Goal: Transaction & Acquisition: Purchase product/service

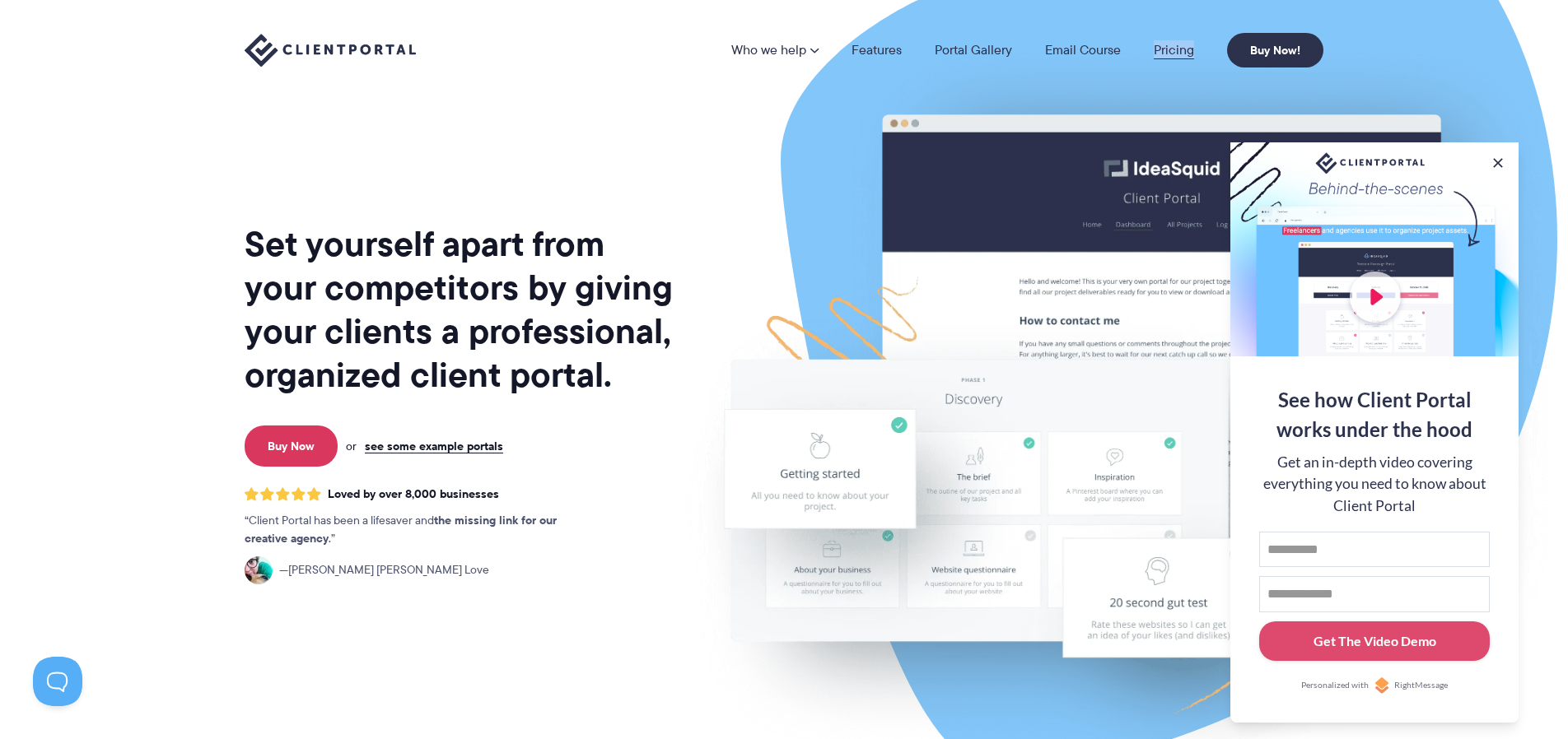
click at [1168, 50] on link "Pricing" at bounding box center [1174, 50] width 40 height 13
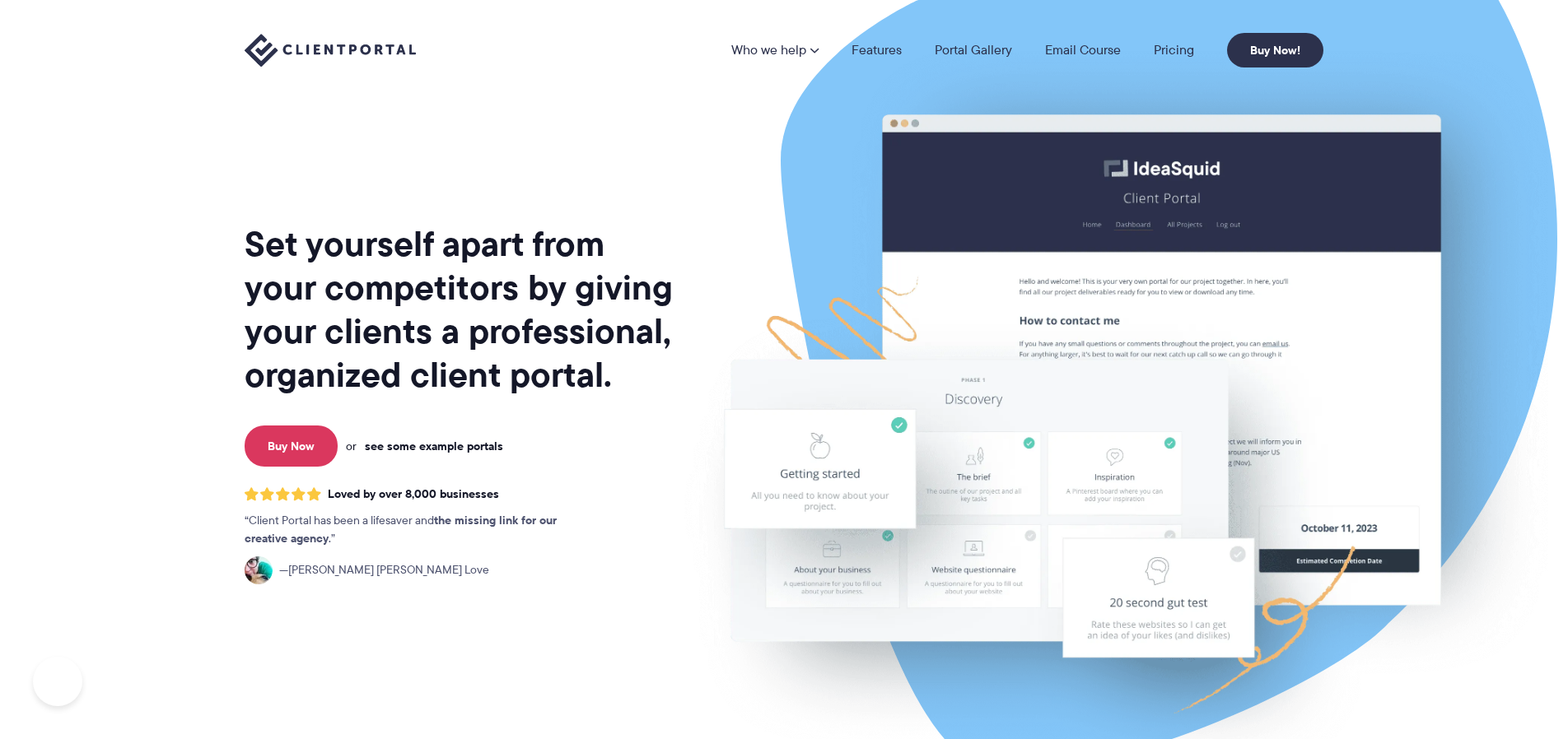
click at [436, 443] on link "see some example portals" at bounding box center [434, 446] width 138 height 15
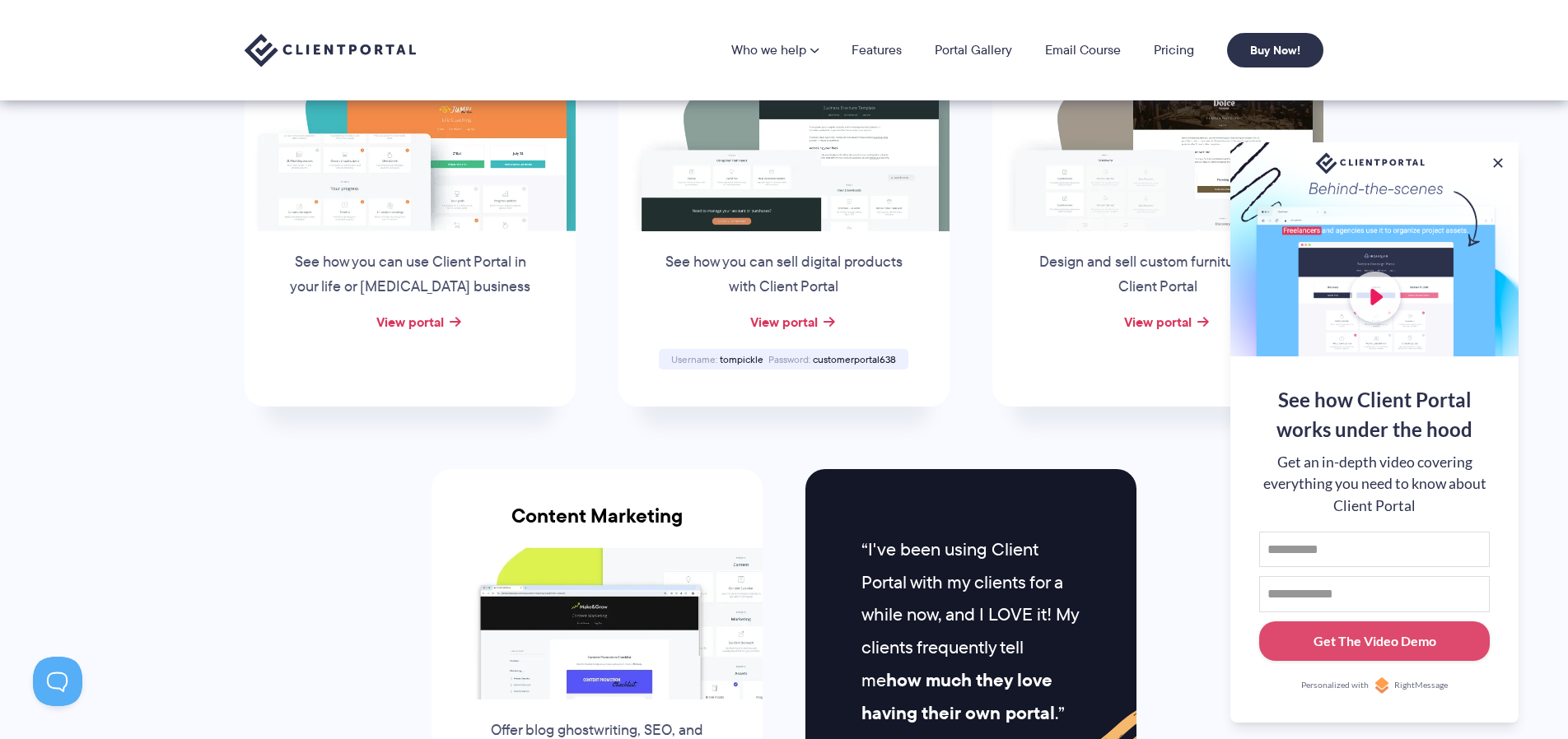
scroll to position [1256, 0]
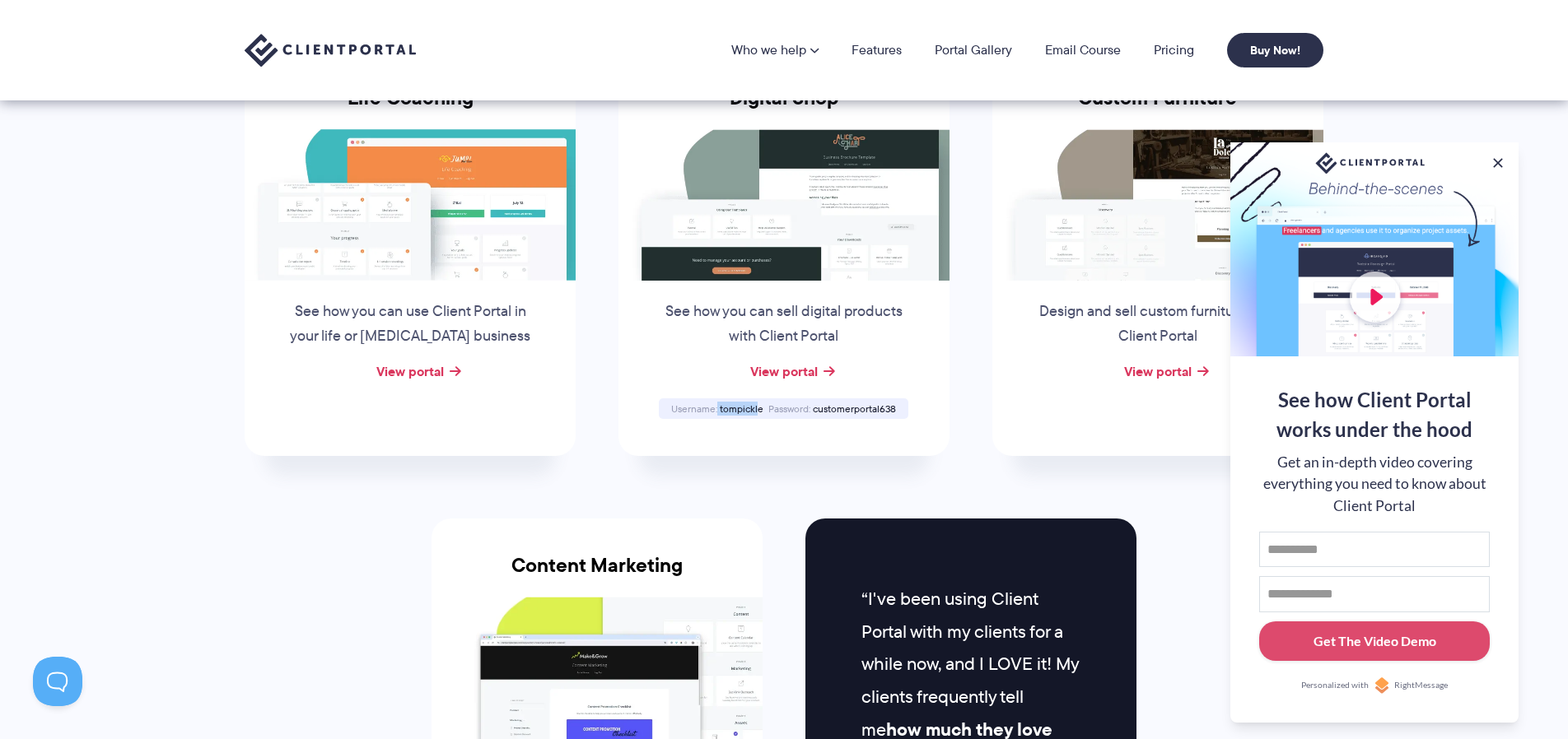
drag, startPoint x: 752, startPoint y: 408, endPoint x: 720, endPoint y: 410, distance: 32.1
click at [719, 410] on div "Username tompickle" at bounding box center [717, 408] width 97 height 10
drag, startPoint x: 757, startPoint y: 408, endPoint x: 719, endPoint y: 409, distance: 38.0
click at [719, 409] on div "Username tompickle" at bounding box center [717, 408] width 97 height 10
copy div "tompickle"
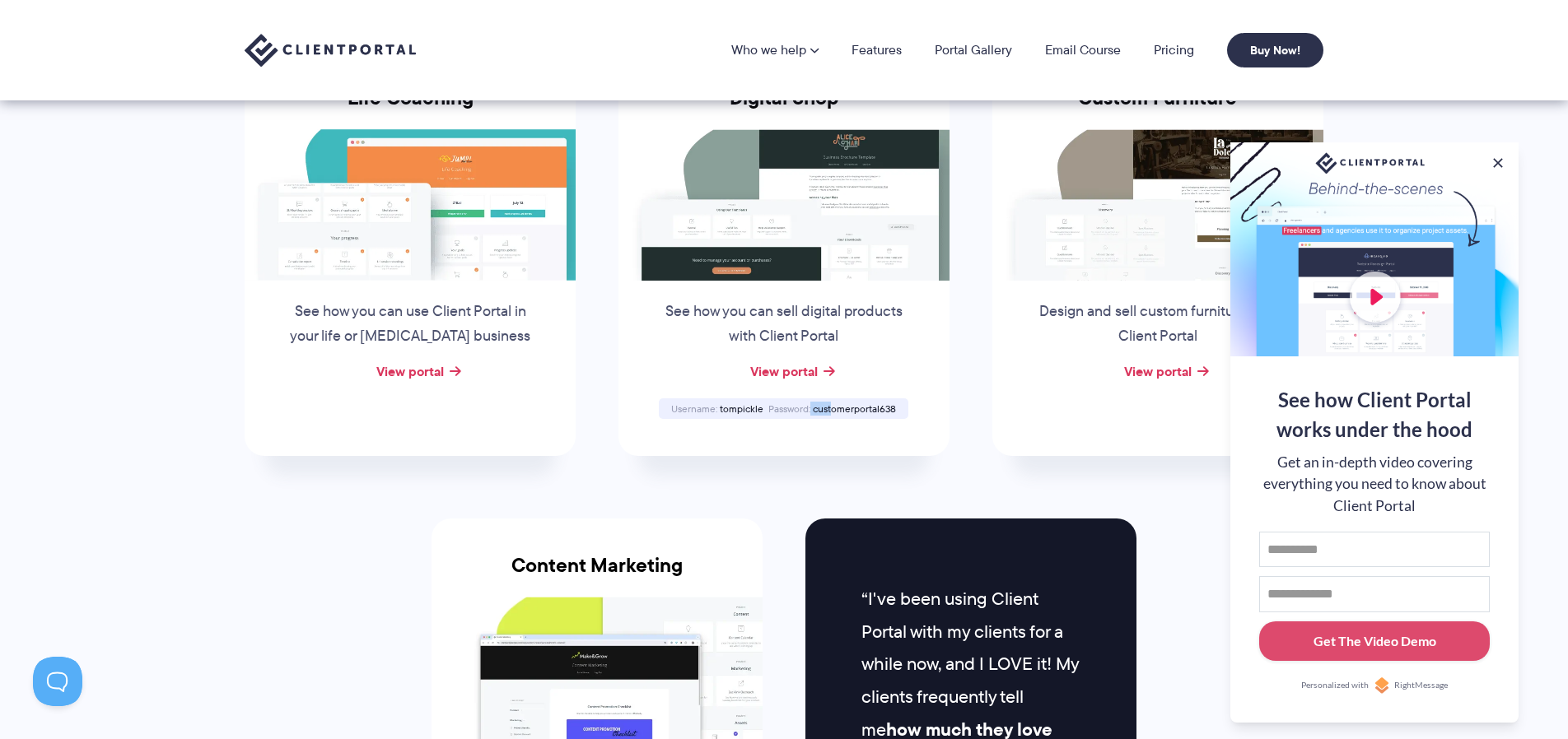
drag, startPoint x: 810, startPoint y: 411, endPoint x: 833, endPoint y: 410, distance: 23.0
click at [833, 410] on div "Password customerportal638" at bounding box center [832, 408] width 133 height 10
click at [827, 411] on span "customerportal638" at bounding box center [854, 408] width 83 height 14
drag, startPoint x: 816, startPoint y: 411, endPoint x: 892, endPoint y: 409, distance: 76.0
click at [893, 409] on span "customerportal638" at bounding box center [854, 408] width 83 height 14
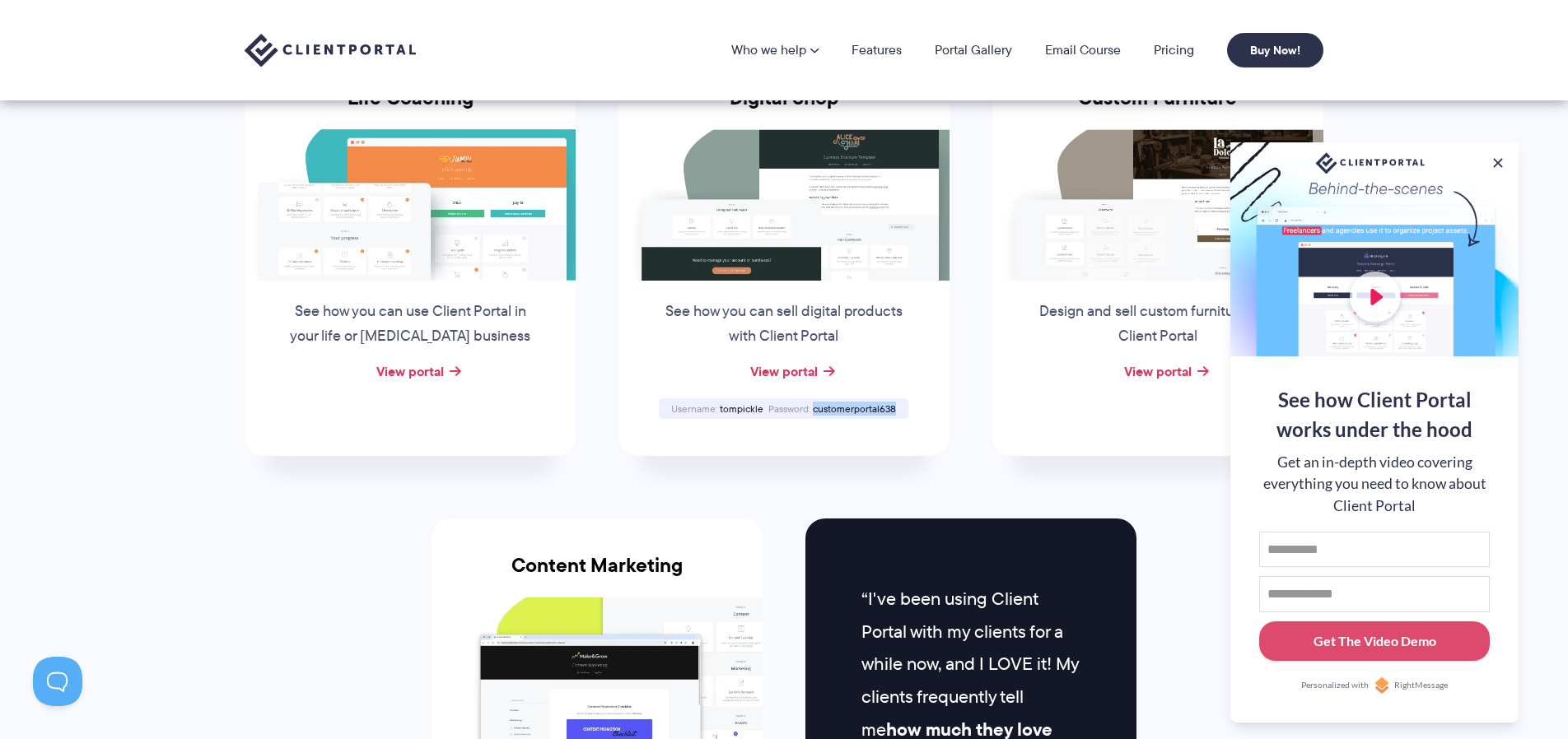
copy span "customerportal638"
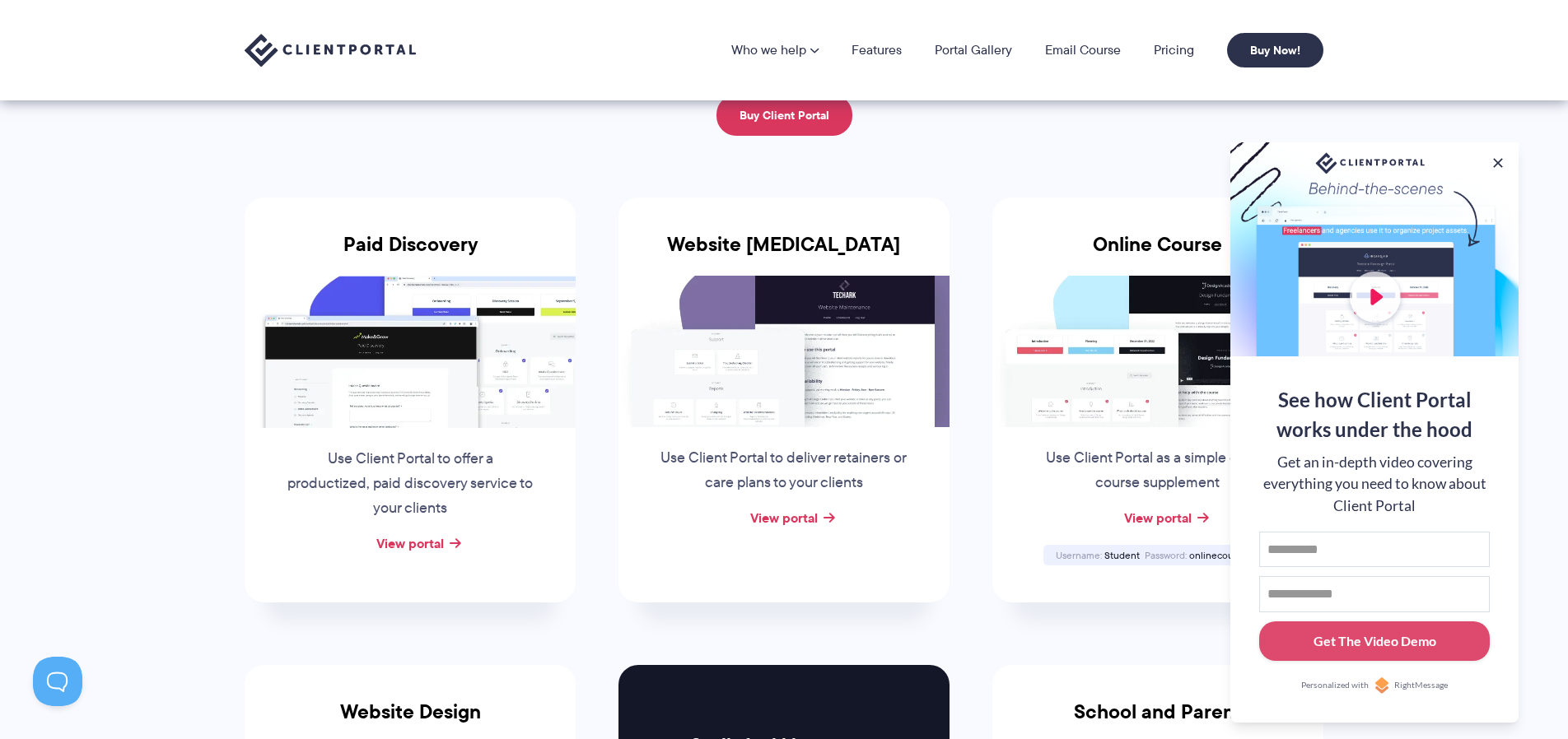
scroll to position [175, 0]
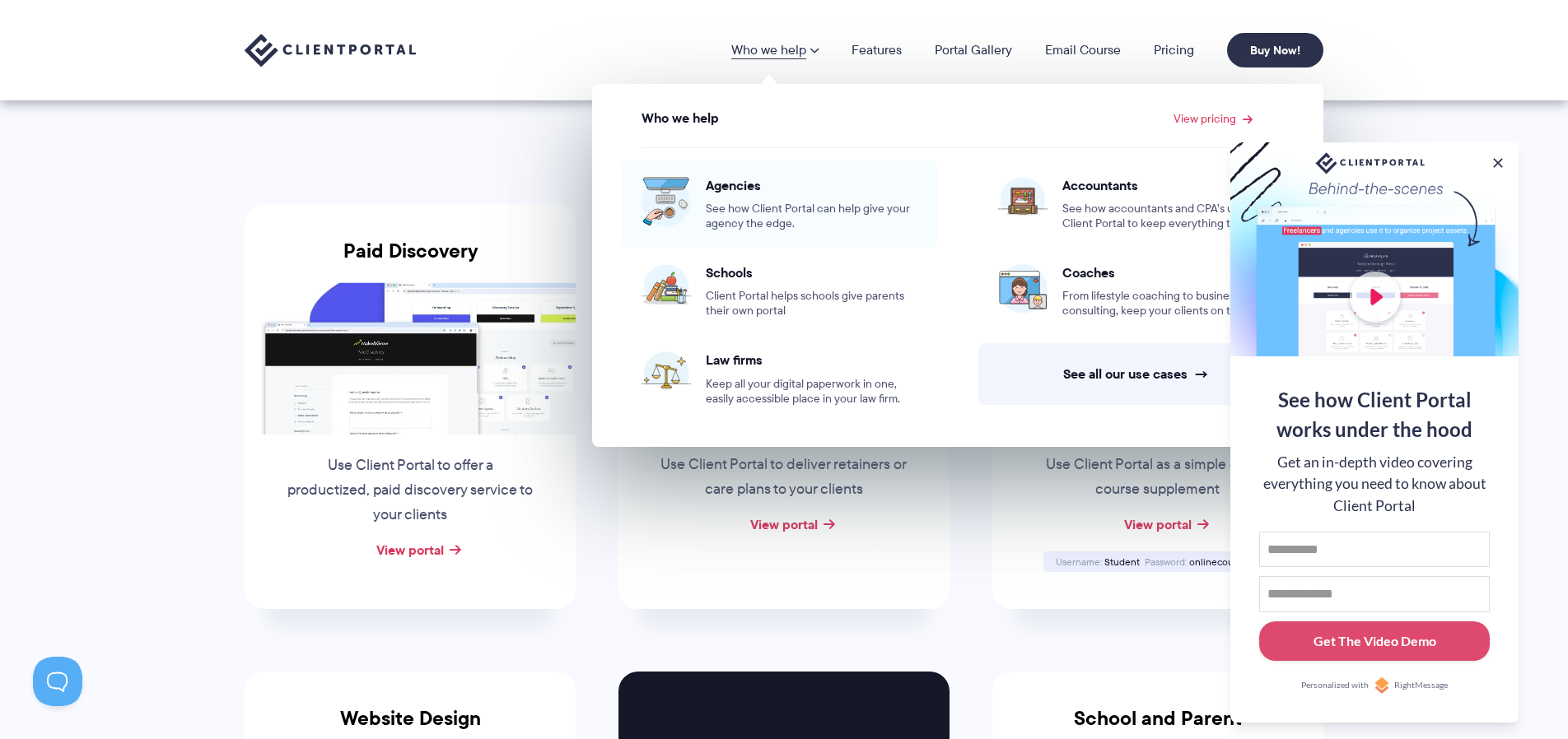
click at [746, 187] on span "Agencies" at bounding box center [812, 185] width 212 height 17
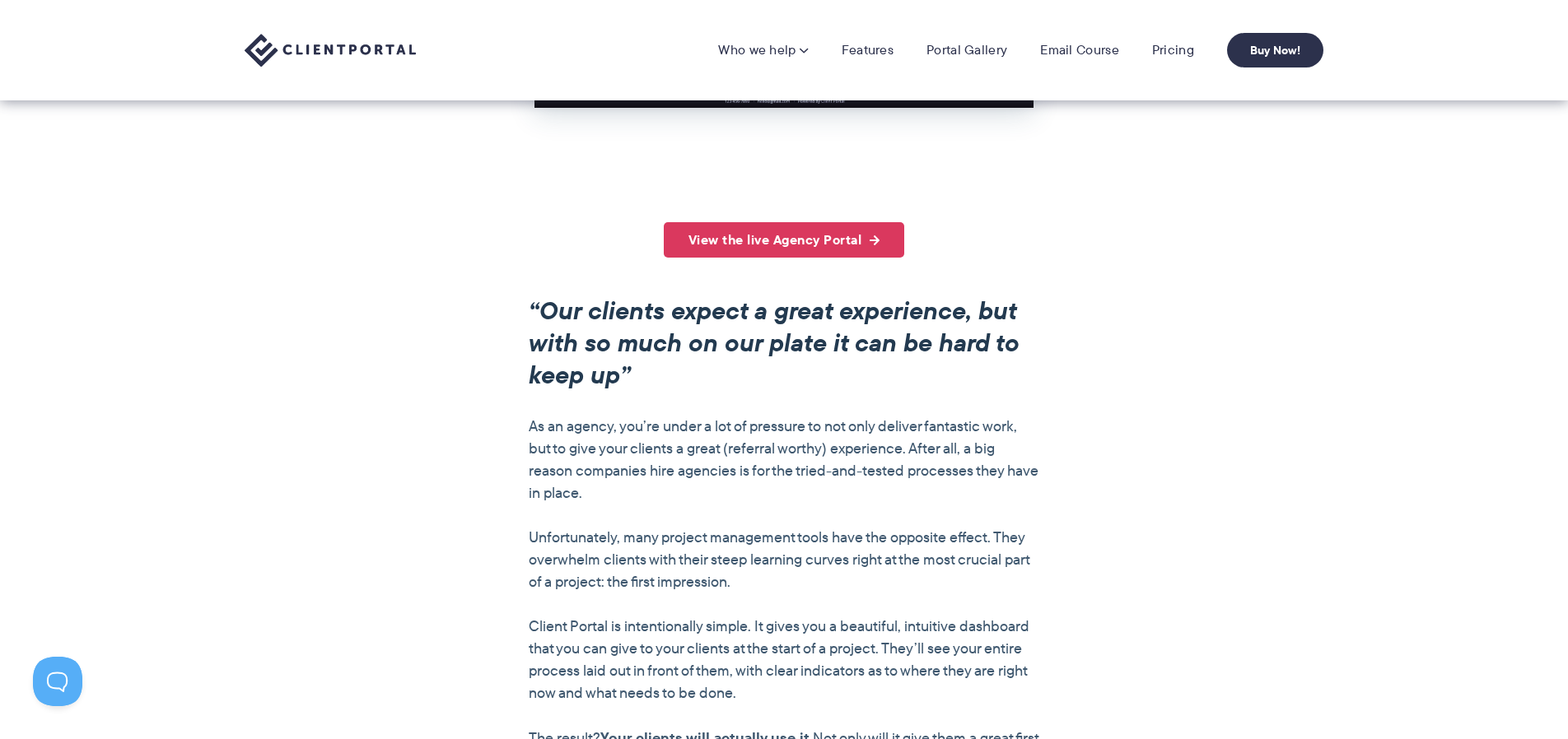
scroll to position [1070, 0]
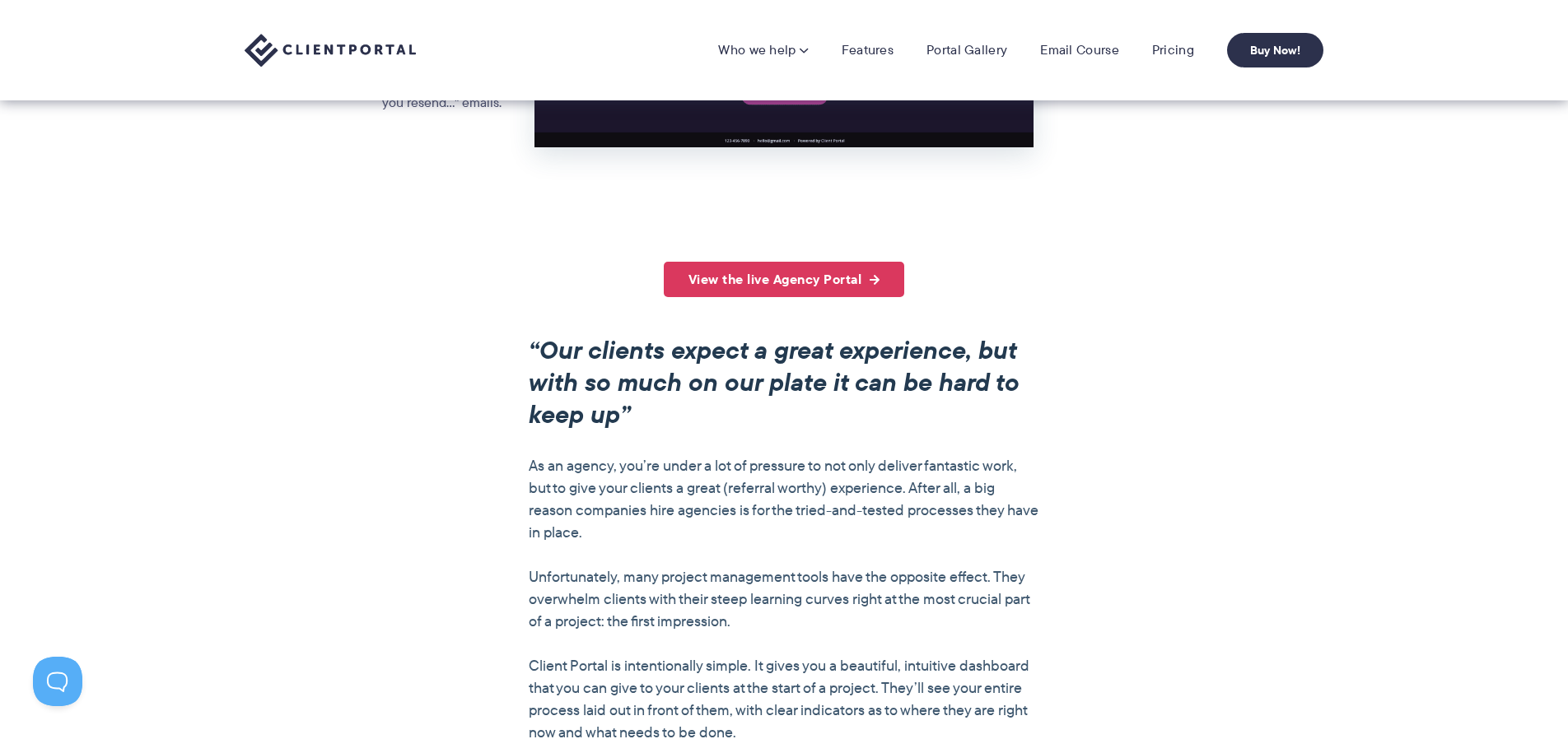
click at [1197, 52] on li "Pricing" at bounding box center [1173, 50] width 75 height 17
click at [1186, 50] on link "Pricing" at bounding box center [1173, 50] width 42 height 17
